Goal: Use online tool/utility: Utilize a website feature to perform a specific function

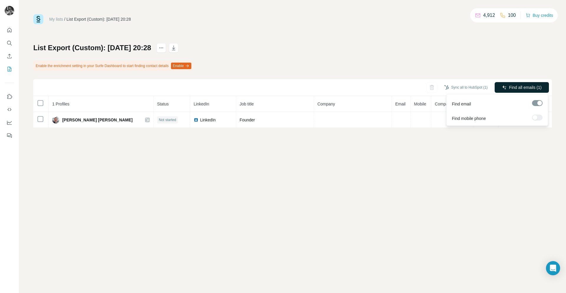
click at [531, 87] on span "Find all emails (1)" at bounding box center [525, 87] width 32 height 6
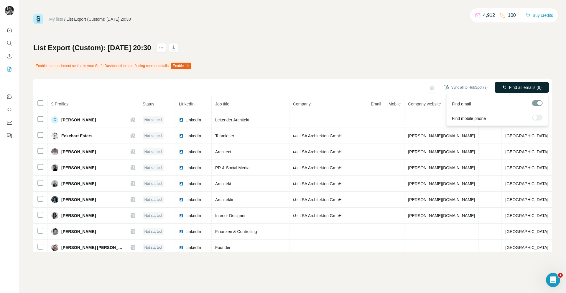
click at [526, 88] on span "Find all emails (9)" at bounding box center [525, 87] width 32 height 6
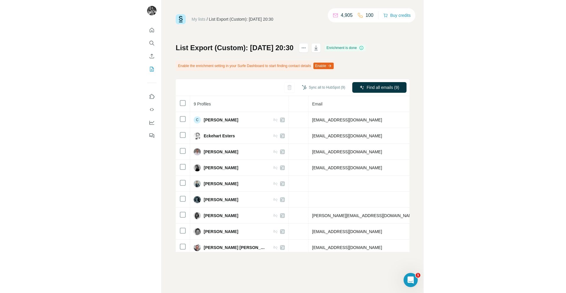
scroll to position [0, 15]
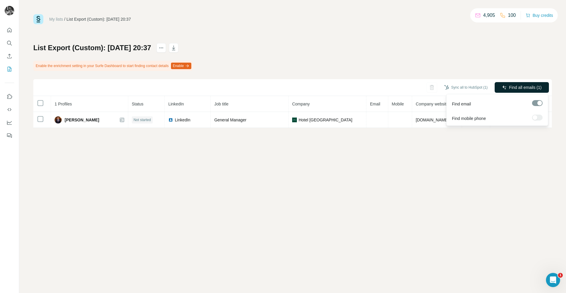
click at [530, 90] on button "Find all emails (1)" at bounding box center [522, 87] width 54 height 11
